Goal: Complete Application Form: Complete application form

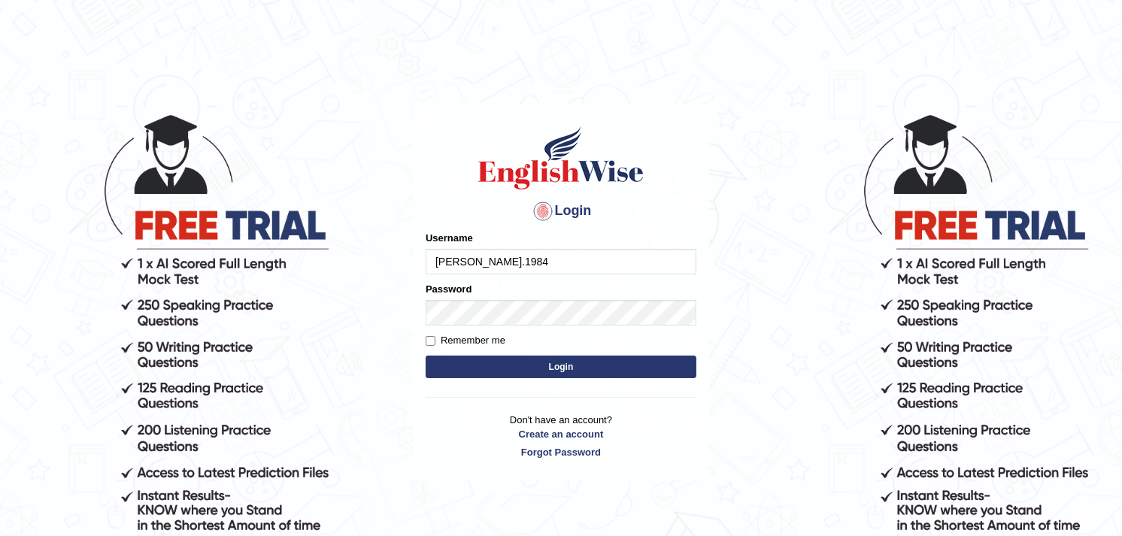
click at [501, 259] on input "Dr.m.abdelaal.1984" at bounding box center [561, 262] width 271 height 26
drag, startPoint x: 462, startPoint y: 260, endPoint x: 434, endPoint y: 258, distance: 28.7
click at [434, 258] on input "Dr.m.abdelaal1984" at bounding box center [561, 262] width 271 height 26
drag, startPoint x: 502, startPoint y: 258, endPoint x: 429, endPoint y: 258, distance: 73.7
click at [429, 258] on input "abdelaal1984" at bounding box center [561, 262] width 271 height 26
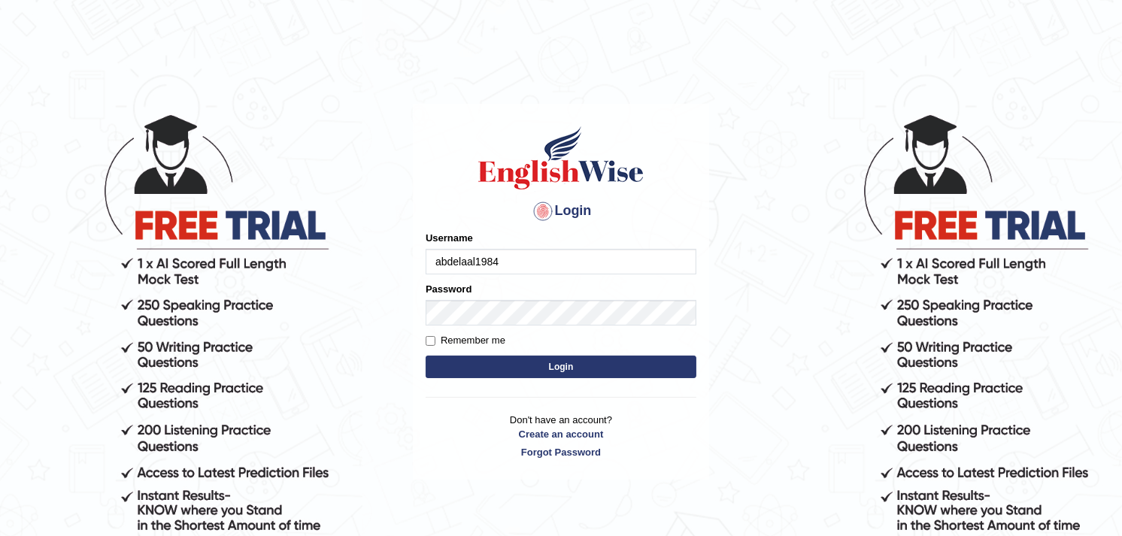
type input "abdelaal1984"
click at [429, 341] on input "Remember me" at bounding box center [431, 341] width 10 height 10
checkbox input "true"
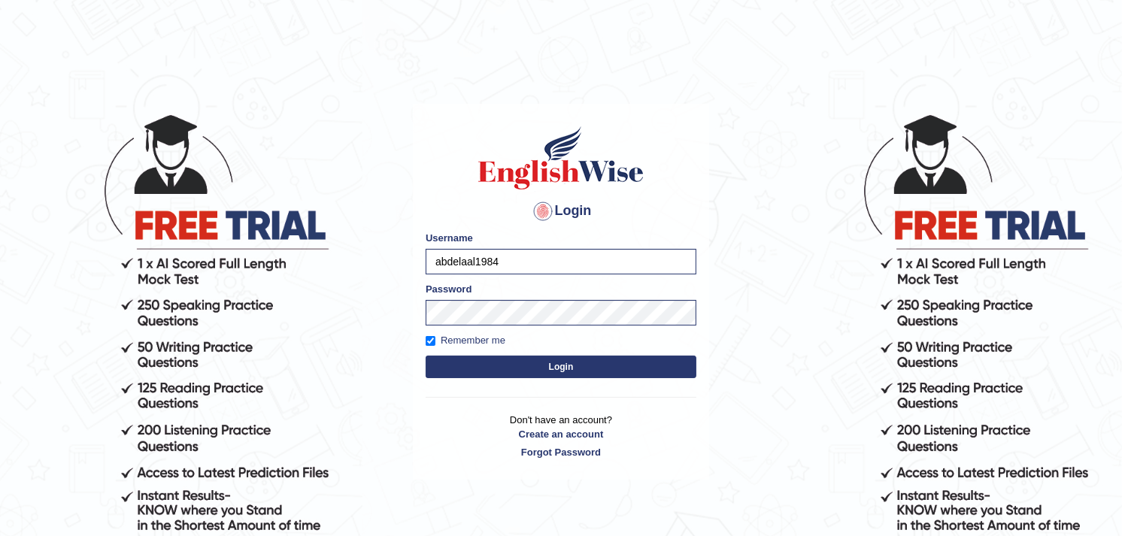
click at [559, 371] on button "Login" at bounding box center [561, 367] width 271 height 23
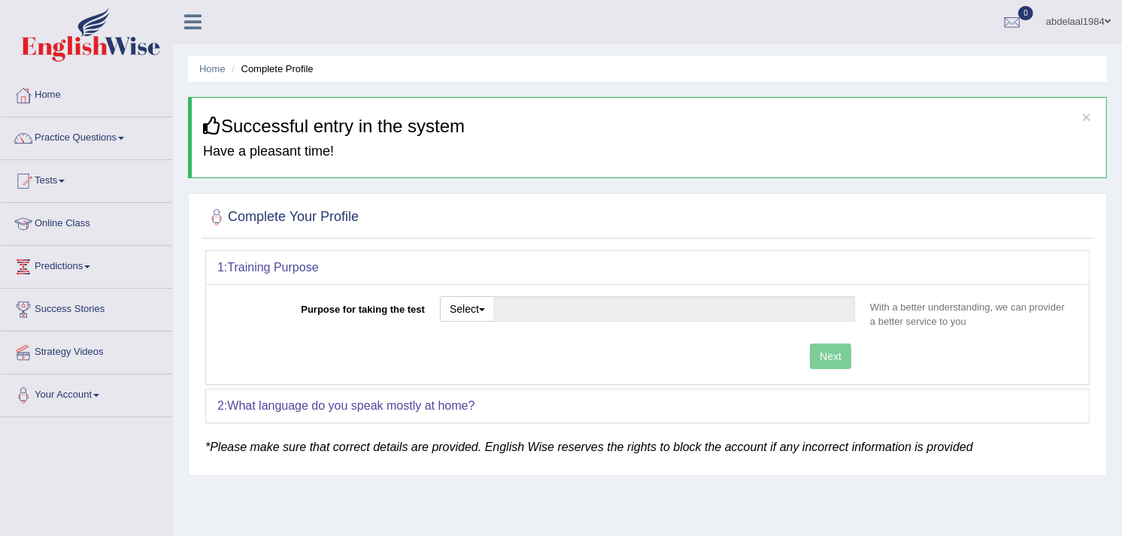
click at [580, 14] on ul "abdelaal1984 Toggle navigation Username: abdelaal1984 Access Type: Online Subsc…" at bounding box center [790, 21] width 664 height 43
click at [58, 211] on link "Online Class" at bounding box center [86, 222] width 171 height 38
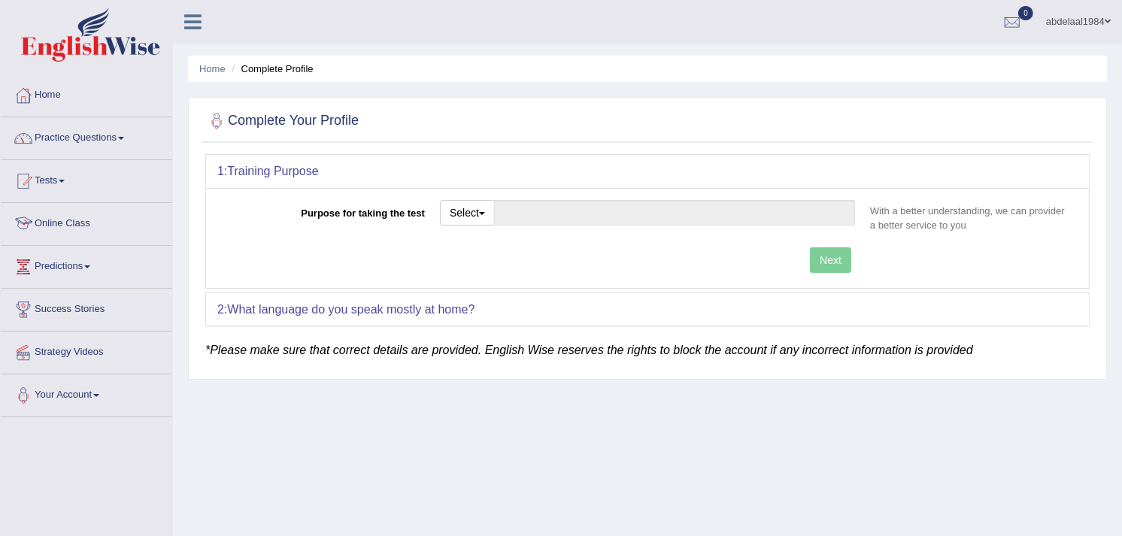
click at [78, 226] on link "Online Class" at bounding box center [86, 222] width 171 height 38
click at [568, 283] on div "Purpose for taking the test Select Student Visa Permanent Residency Nursing Oth…" at bounding box center [647, 238] width 883 height 100
click at [483, 214] on span "button" at bounding box center [482, 213] width 6 height 3
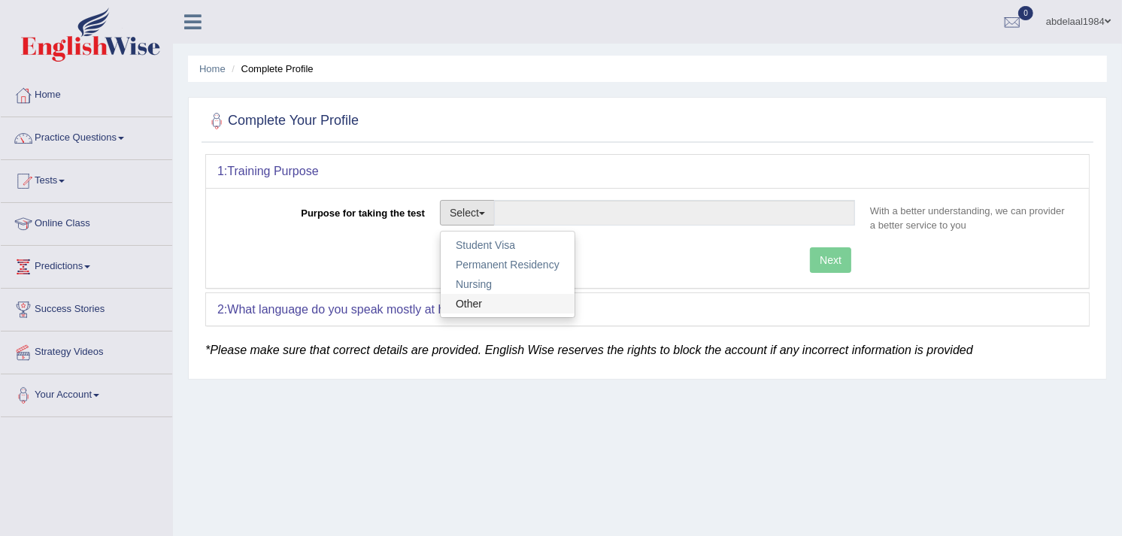
click at [453, 301] on link "Other" at bounding box center [508, 304] width 134 height 20
click at [453, 303] on b "What language do you speak mostly at home?" at bounding box center [350, 309] width 247 height 13
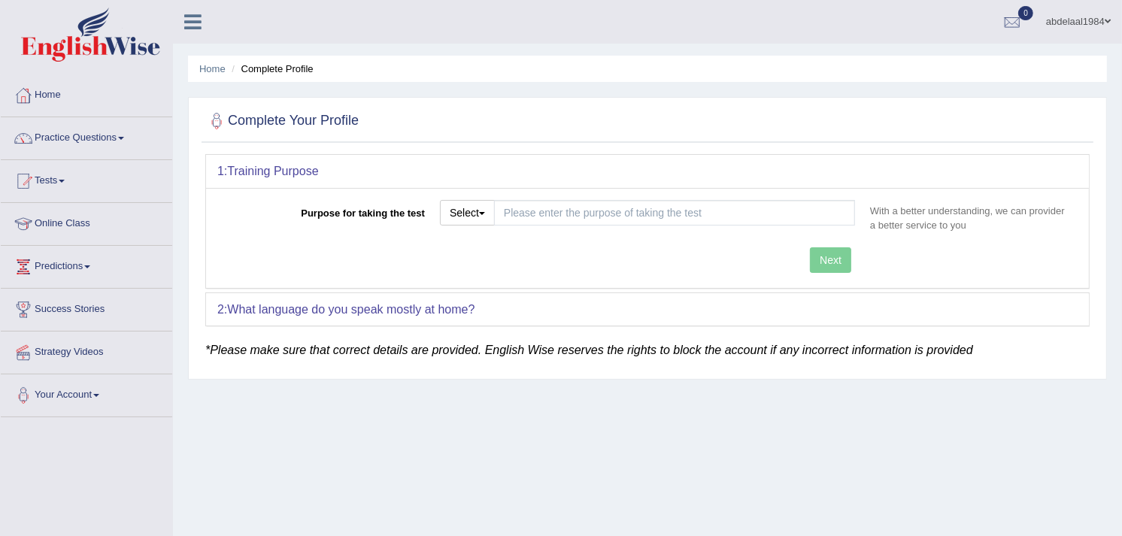
drag, startPoint x: 453, startPoint y: 301, endPoint x: 440, endPoint y: 279, distance: 26.3
click at [440, 279] on div "Purpose for taking the test Select Student Visa Permanent Residency Nursing Oth…" at bounding box center [647, 238] width 883 height 100
click at [830, 259] on div "Next" at bounding box center [539, 261] width 645 height 29
click at [783, 208] on input "Purpose for taking the test" at bounding box center [674, 213] width 361 height 26
click at [824, 264] on div "Next" at bounding box center [539, 261] width 645 height 29
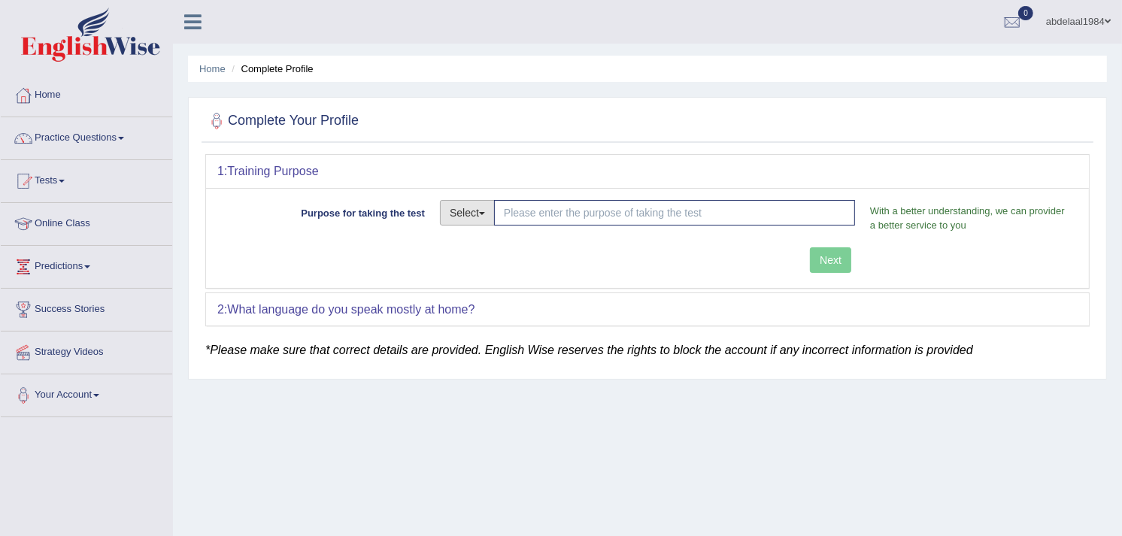
click at [482, 208] on button "Select" at bounding box center [467, 213] width 55 height 26
click at [485, 297] on link "Other" at bounding box center [508, 304] width 134 height 20
click at [471, 204] on button "Select" at bounding box center [467, 213] width 55 height 26
click at [504, 250] on link "Student Visa" at bounding box center [508, 245] width 134 height 20
type input "Student Visa"
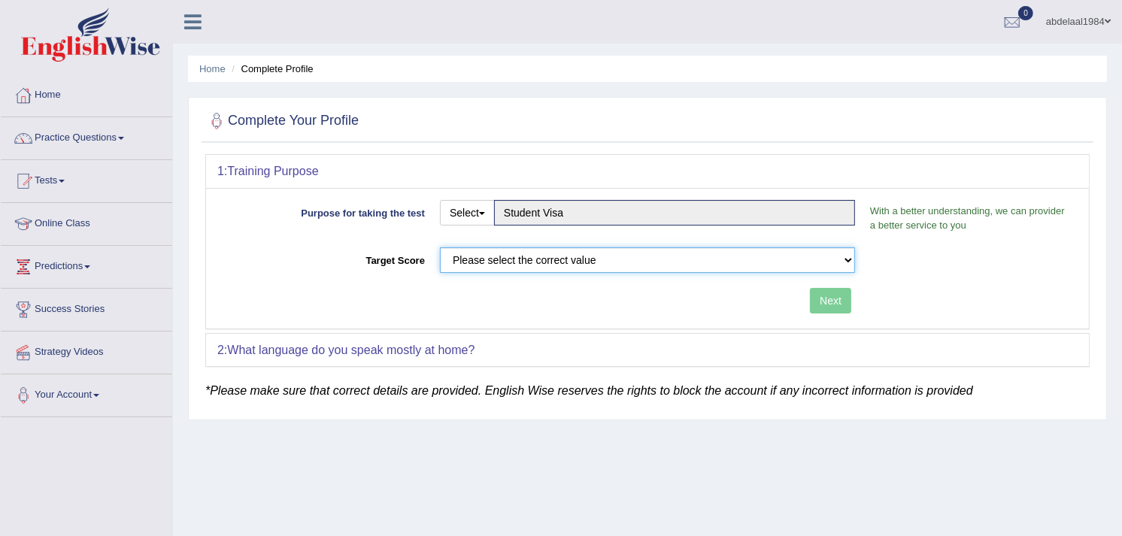
click at [768, 264] on select "Please select the correct value 50 (6 bands) 58 (6.5 bands) 65 (7 bands) 79 (8 …" at bounding box center [647, 260] width 415 height 26
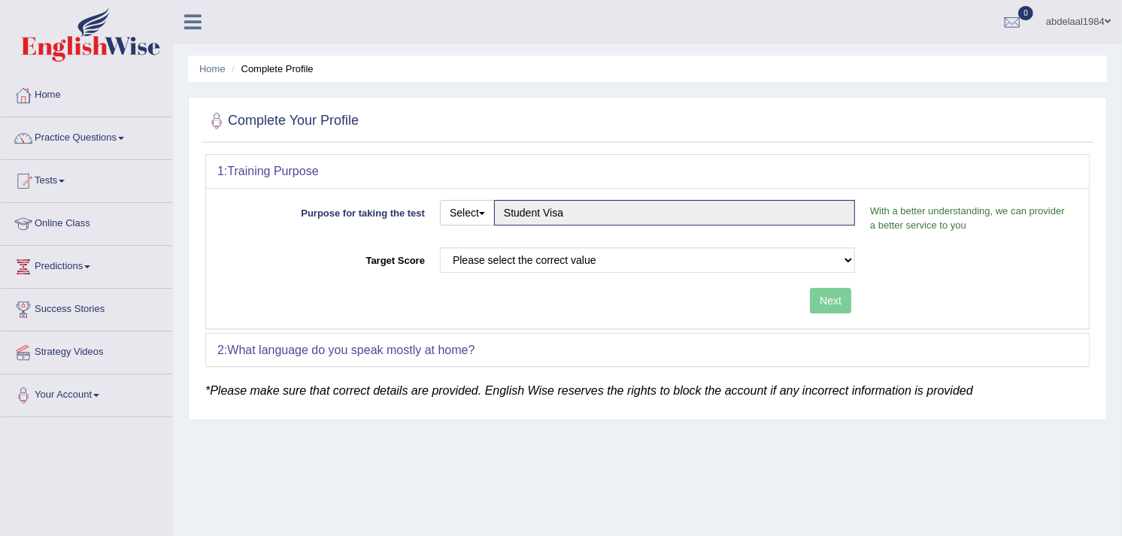
click at [1101, 14] on link "abdelaal1984" at bounding box center [1078, 19] width 87 height 39
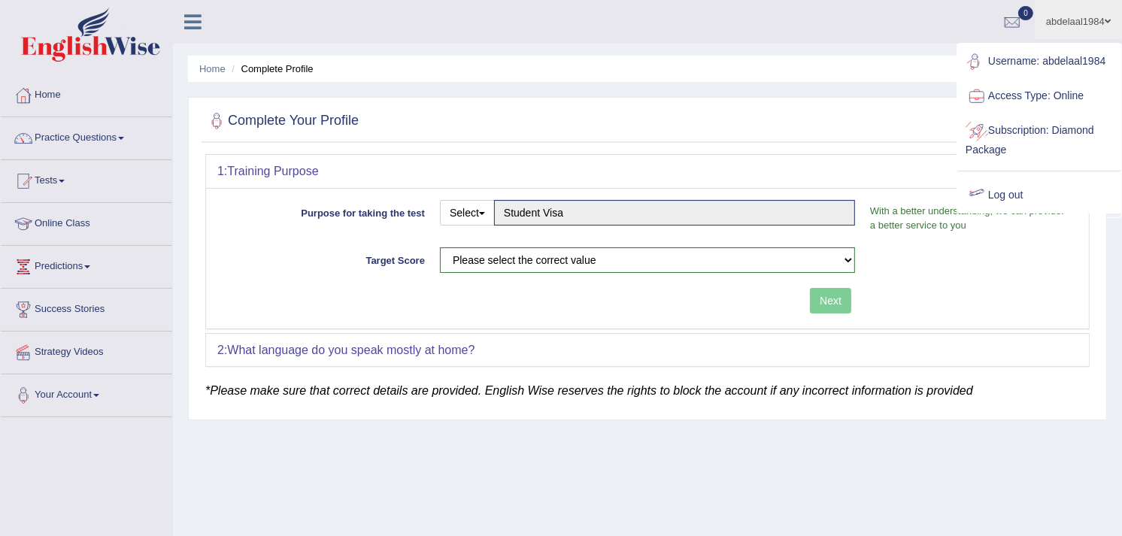
click at [1029, 196] on link "Log out" at bounding box center [1039, 195] width 162 height 35
